Goal: Information Seeking & Learning: Learn about a topic

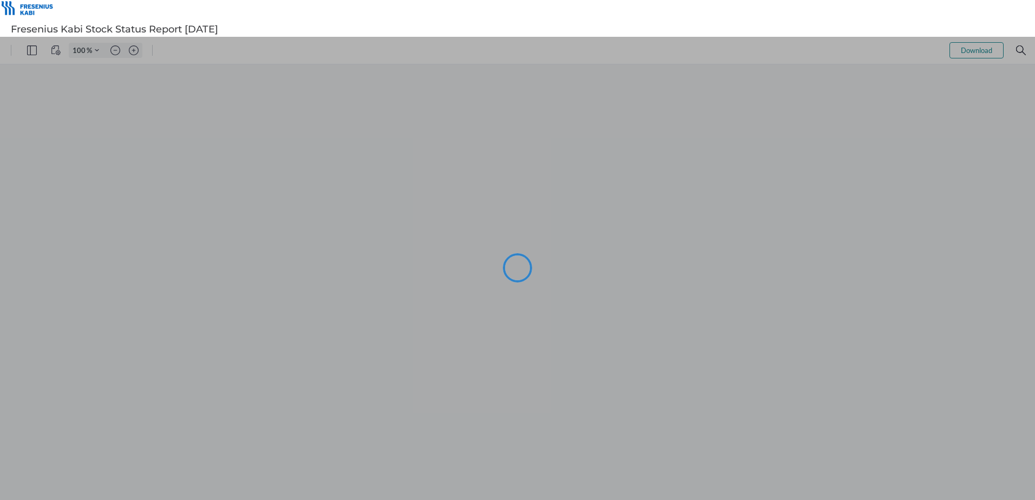
type input "91"
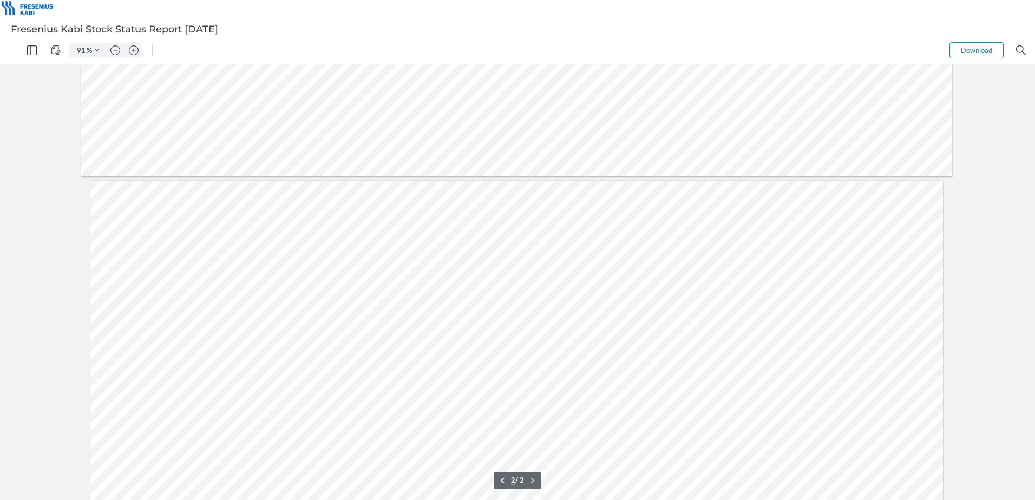
scroll to position [325, 0]
type input "1"
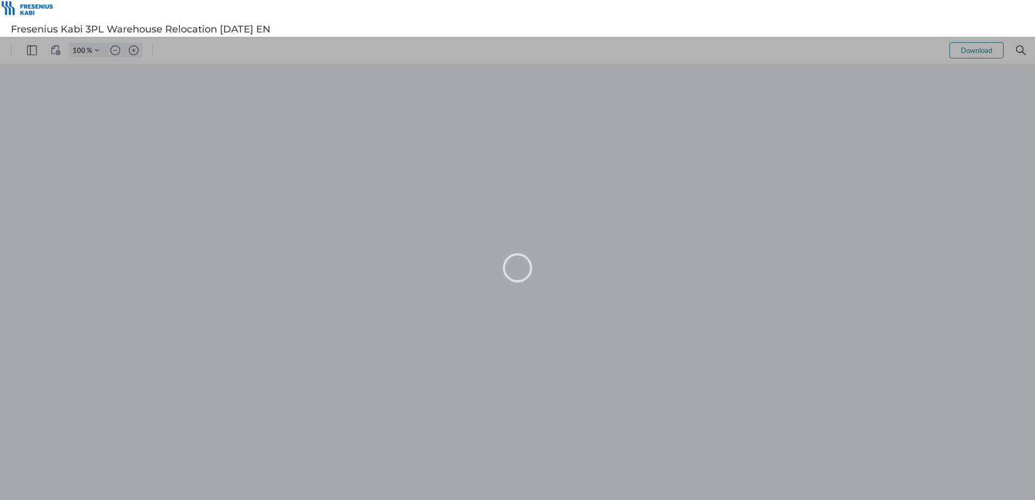
type input "101"
